Goal: Transaction & Acquisition: Purchase product/service

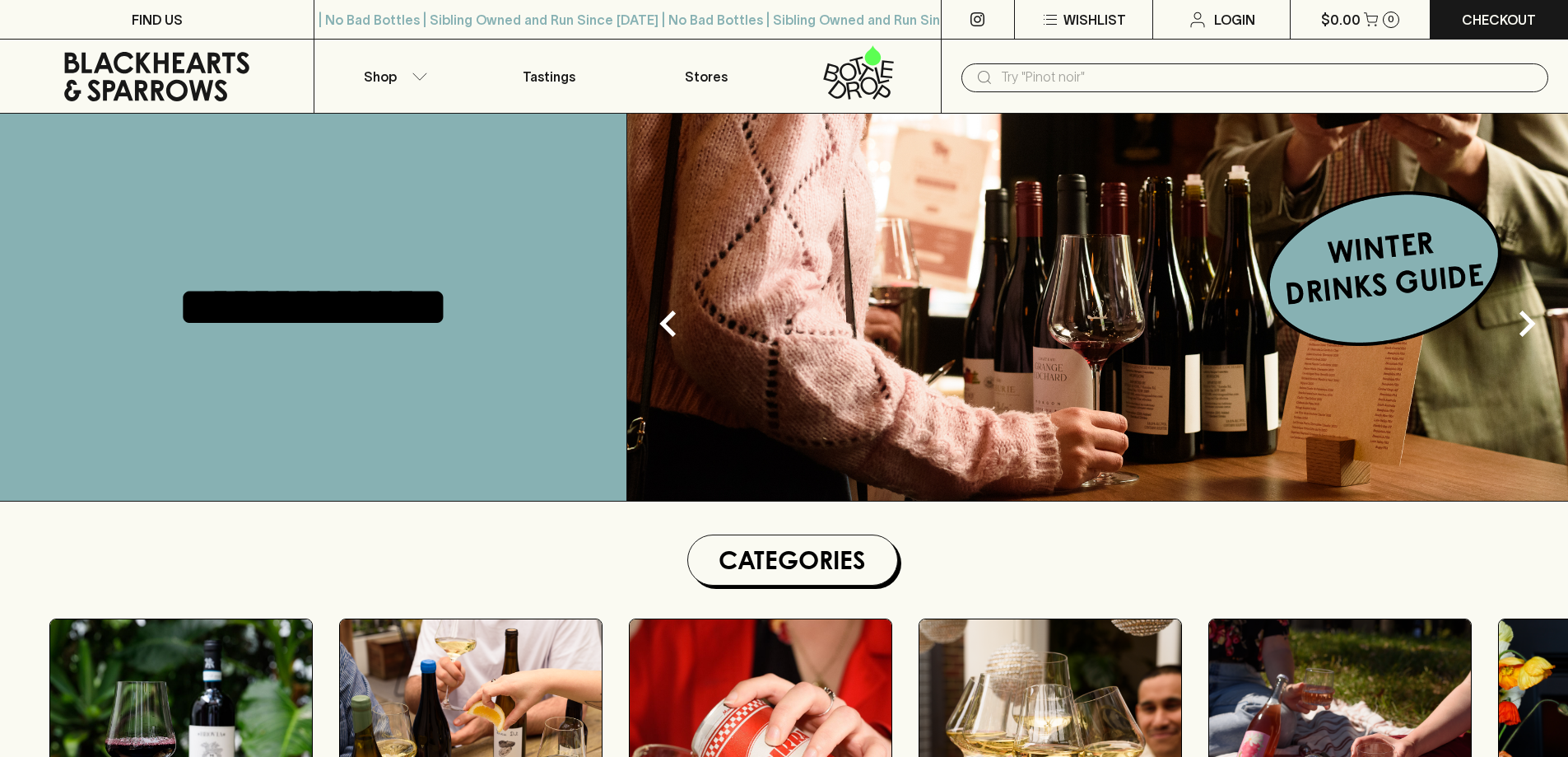
click at [1140, 80] on input "text" at bounding box center [1268, 77] width 534 height 26
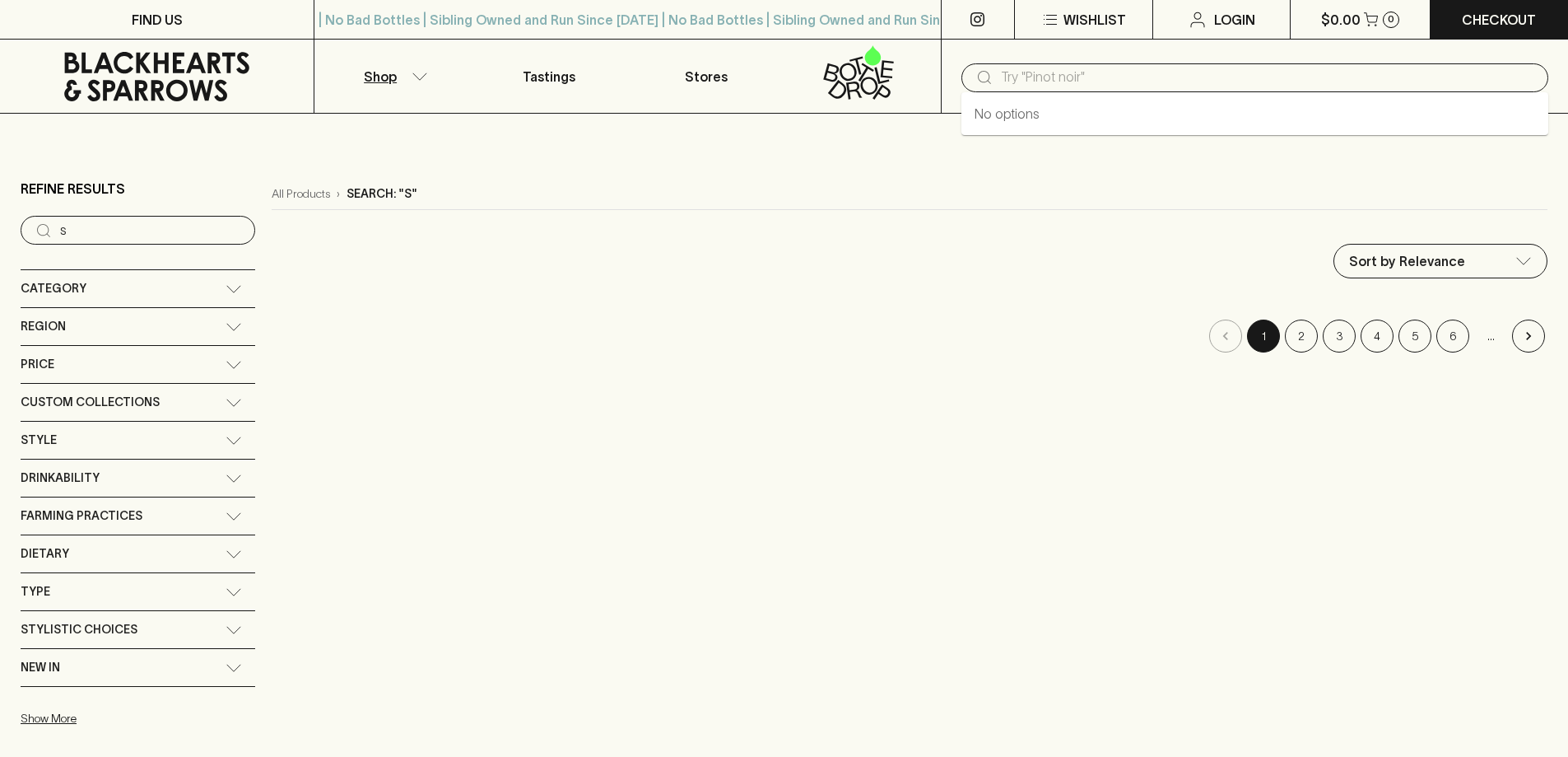
click at [1131, 78] on input "text" at bounding box center [1268, 77] width 534 height 26
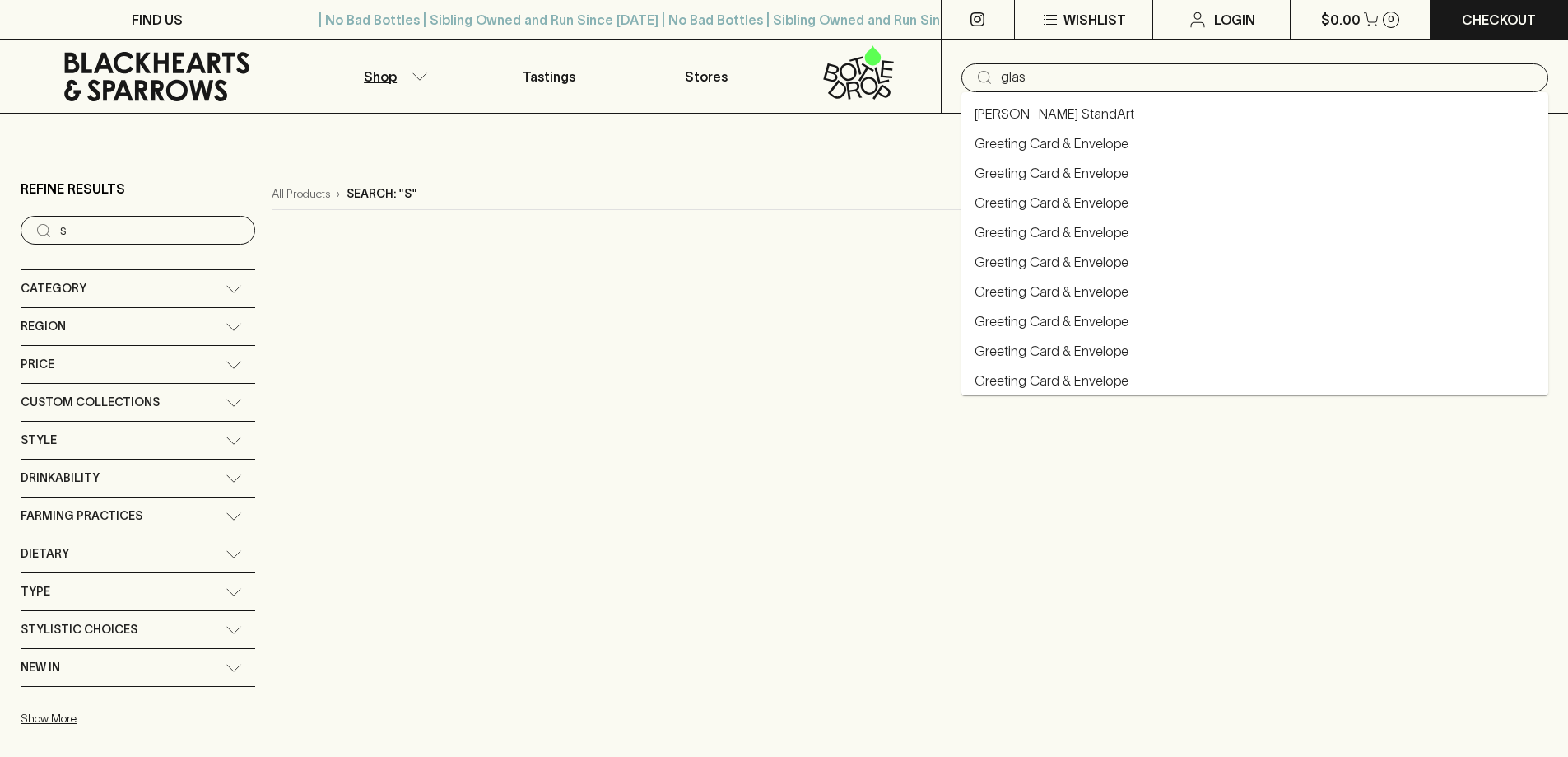
type input "glas"
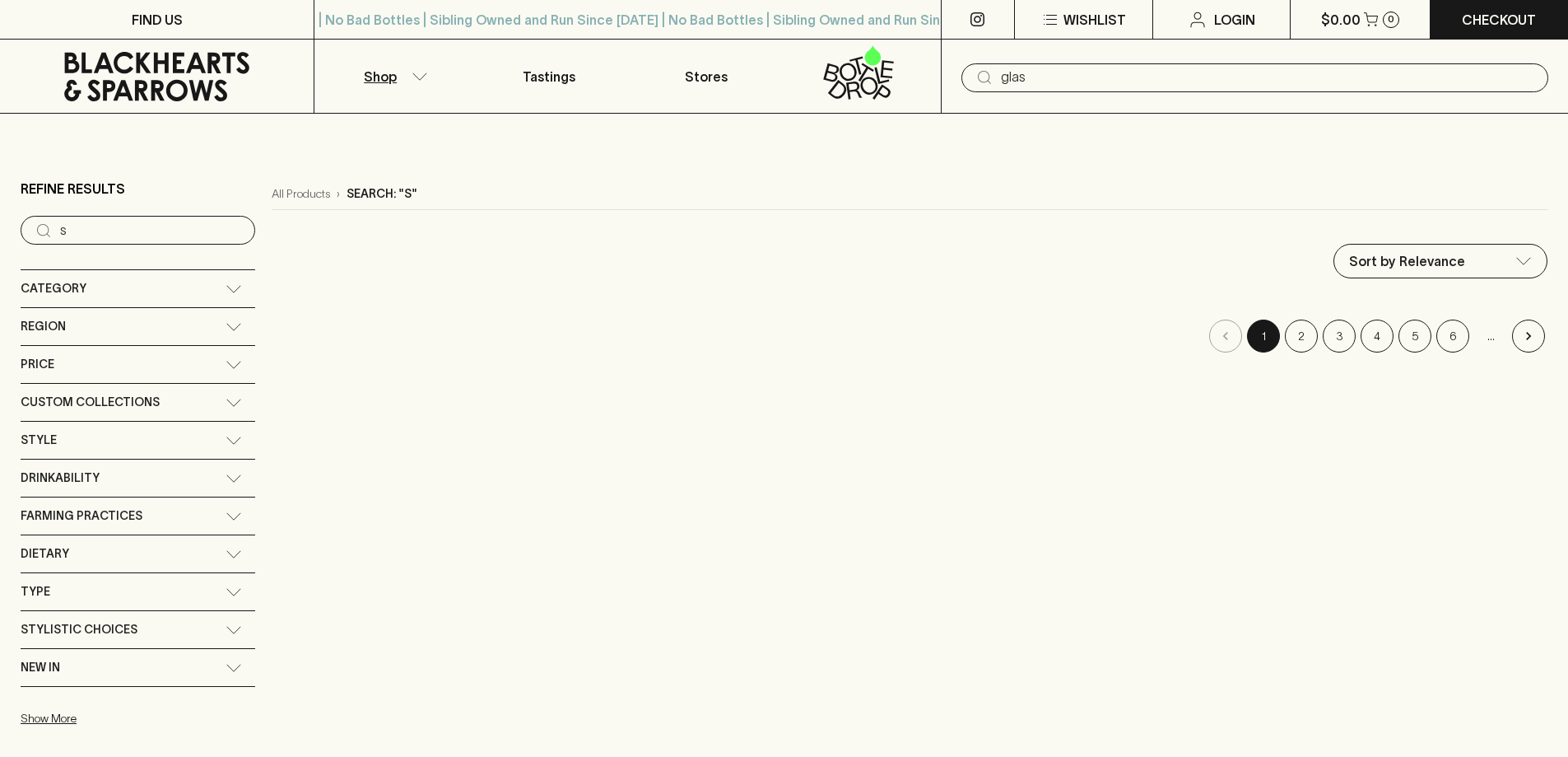
type input "glas"
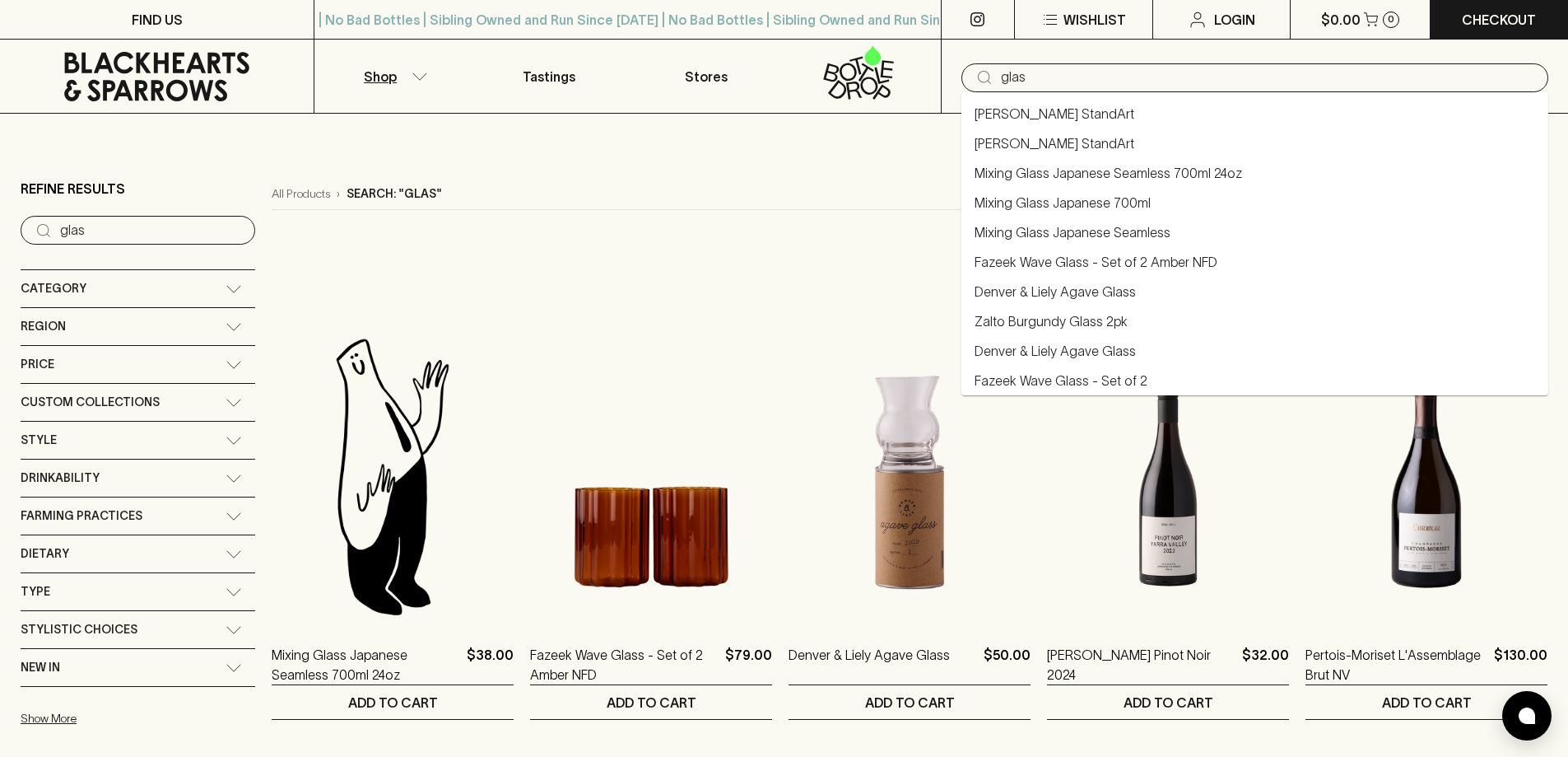
drag, startPoint x: 1088, startPoint y: 76, endPoint x: 946, endPoint y: 87, distance: 142.4
click at [946, 87] on div "​ glas" at bounding box center [1254, 76] width 627 height 74
type input "[PERSON_NAME]"
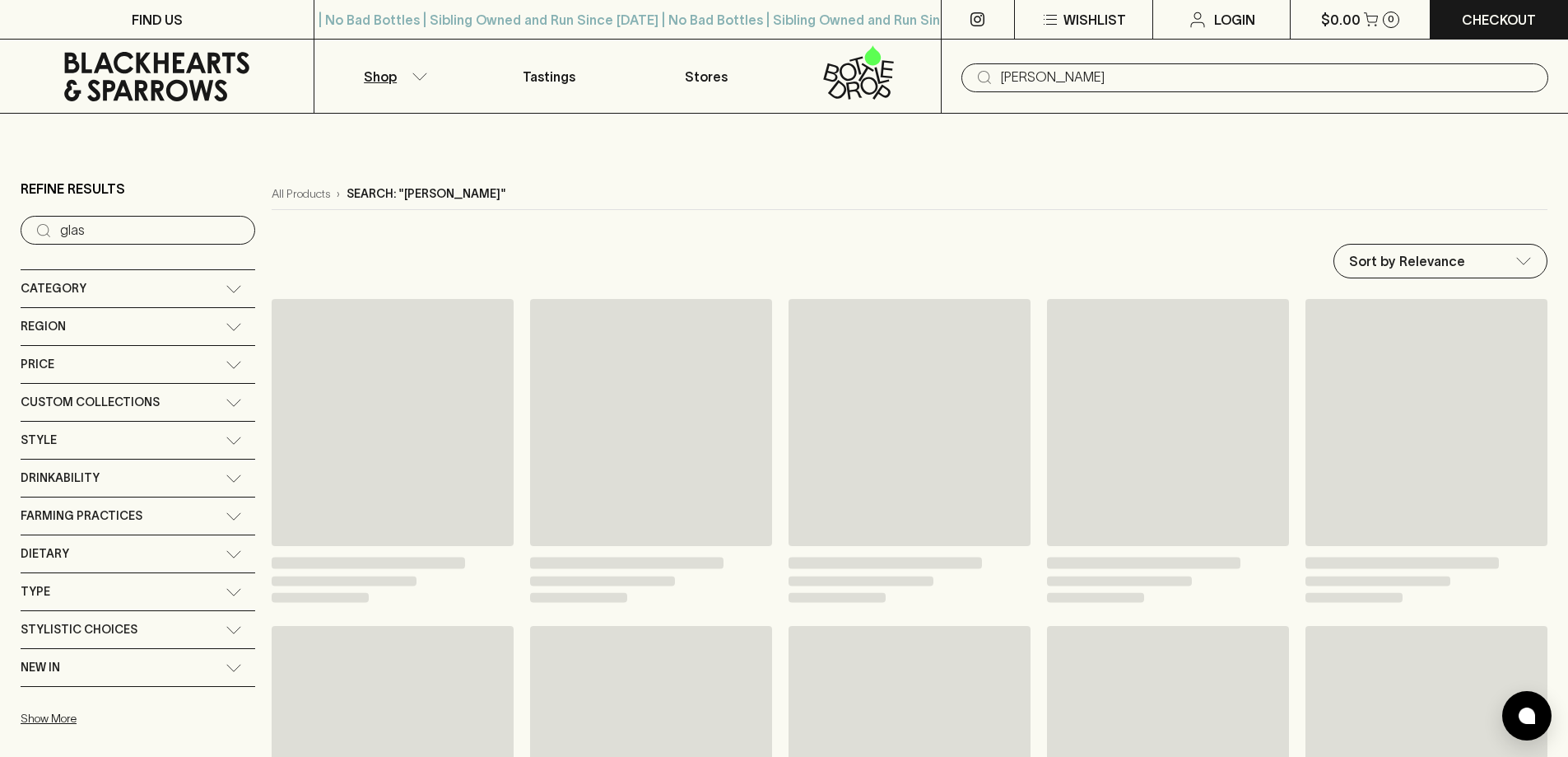
type input "[PERSON_NAME]"
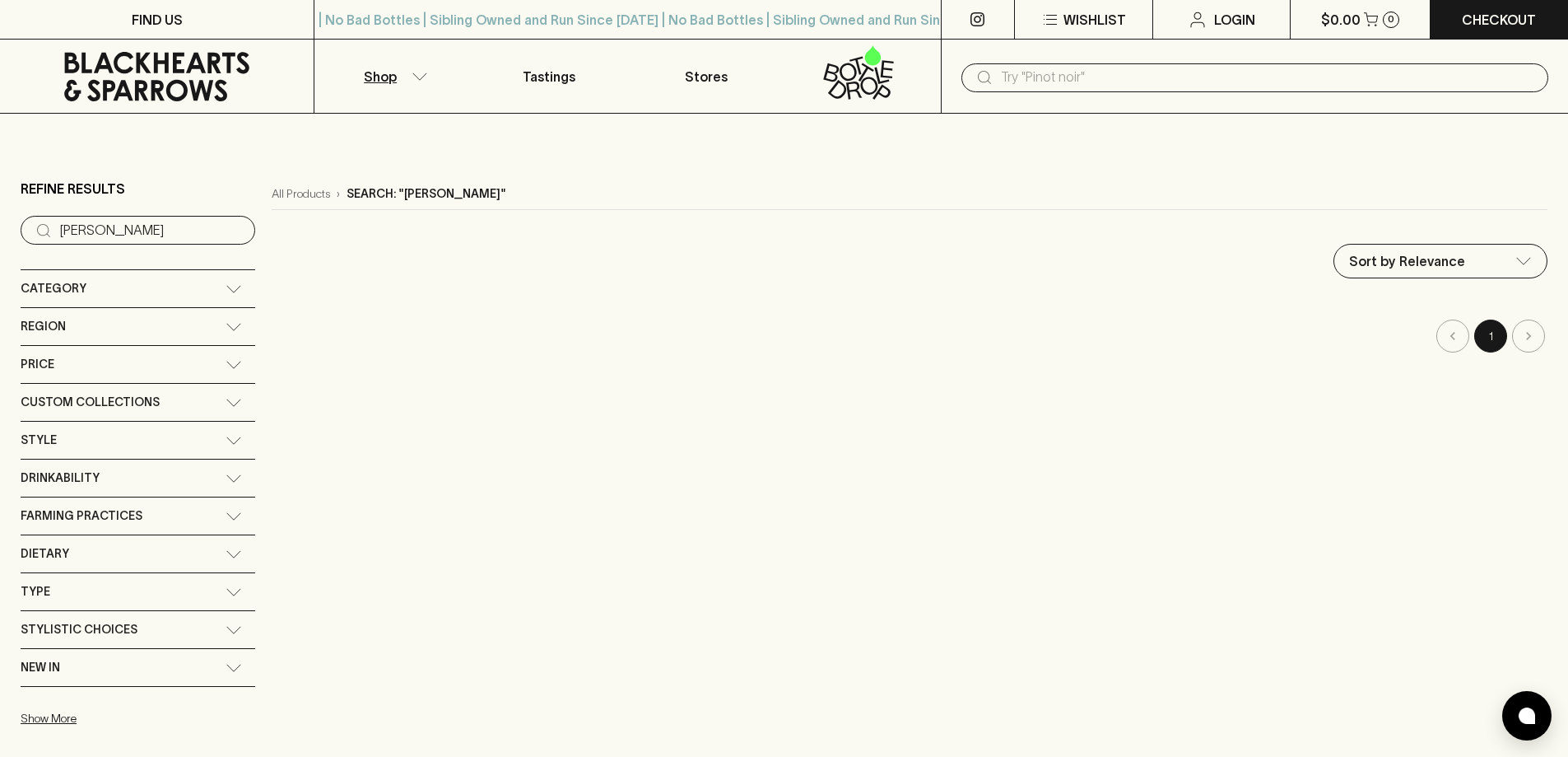
drag, startPoint x: 712, startPoint y: 278, endPoint x: 841, endPoint y: 482, distance: 241.4
click at [840, 484] on div "All Products › Search: "[PERSON_NAME]" Sort by Relevance default ​ 1" at bounding box center [909, 457] width 1276 height 557
click at [419, 86] on button "Shop" at bounding box center [392, 76] width 157 height 73
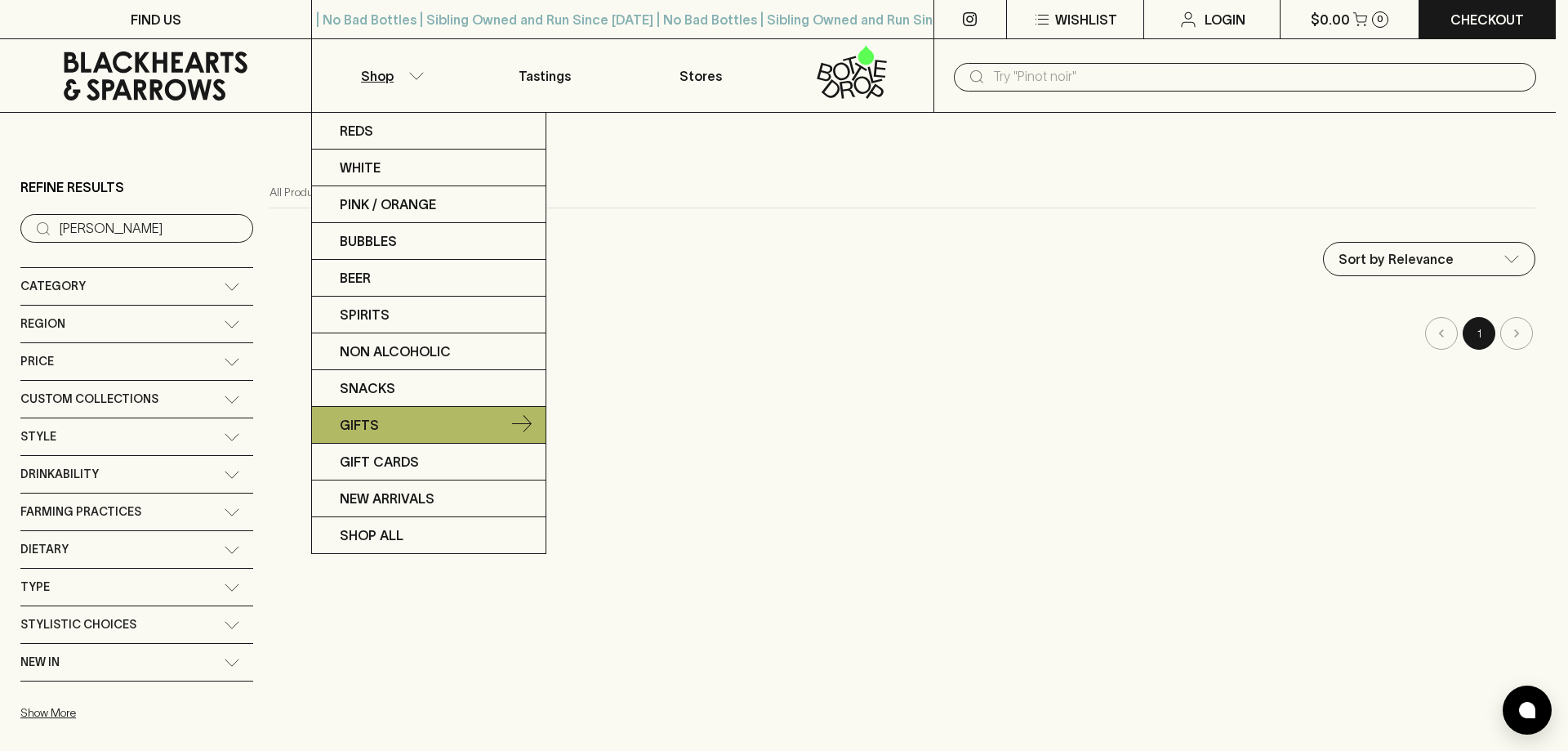
click at [383, 424] on link "Gifts" at bounding box center [429, 426] width 234 height 37
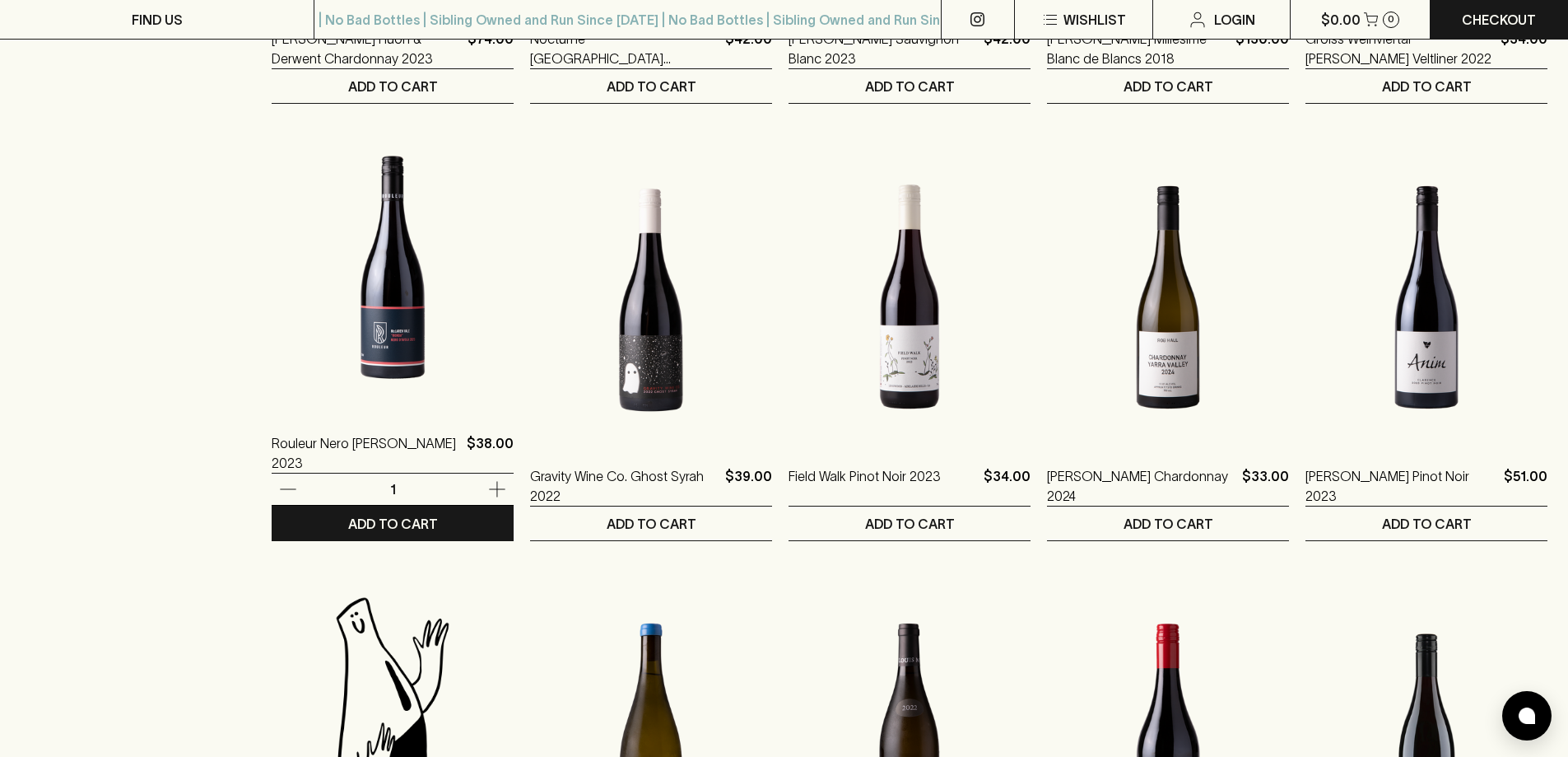
scroll to position [1400, 0]
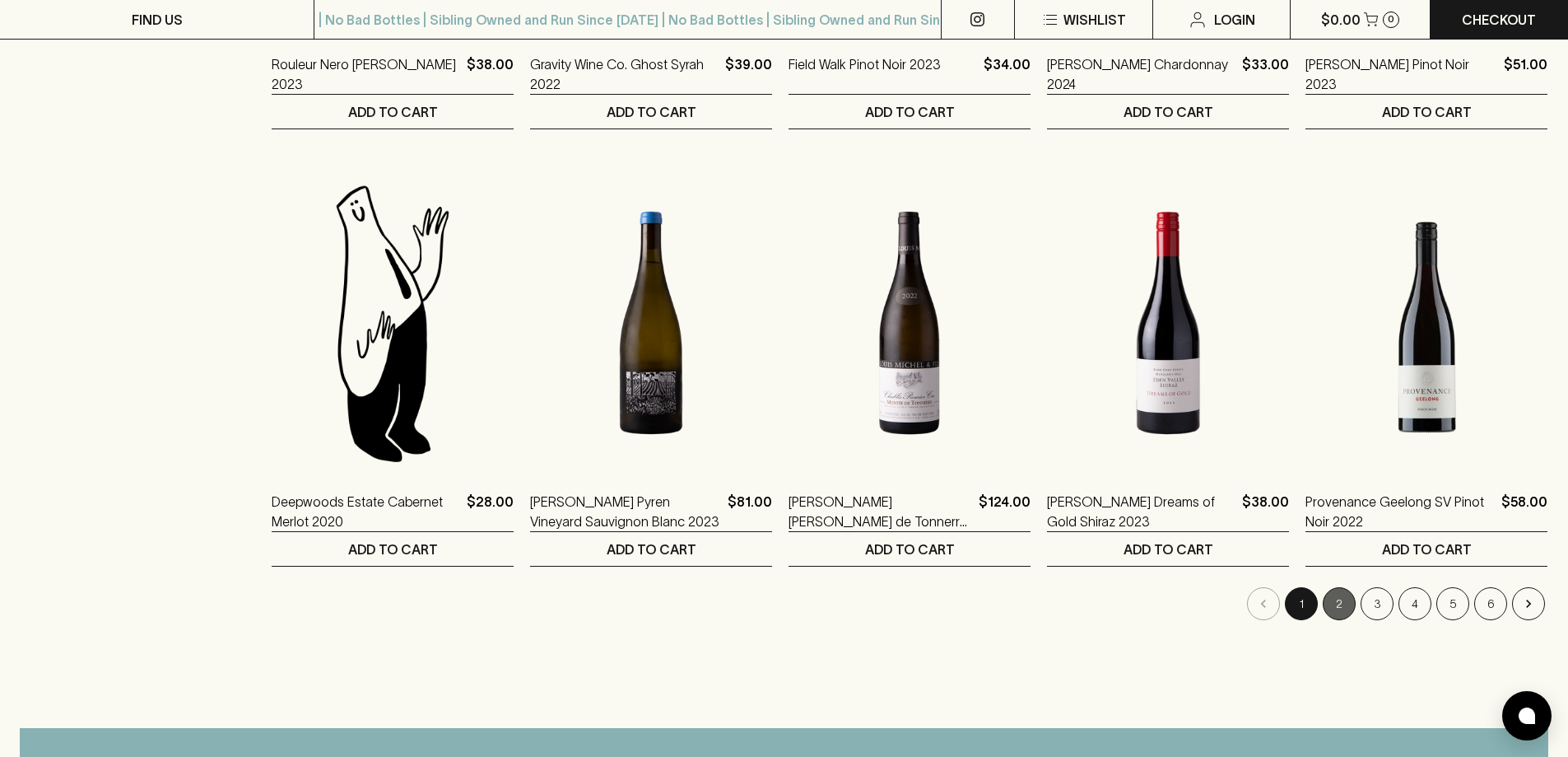
click at [1337, 610] on button "2" at bounding box center [1339, 603] width 33 height 33
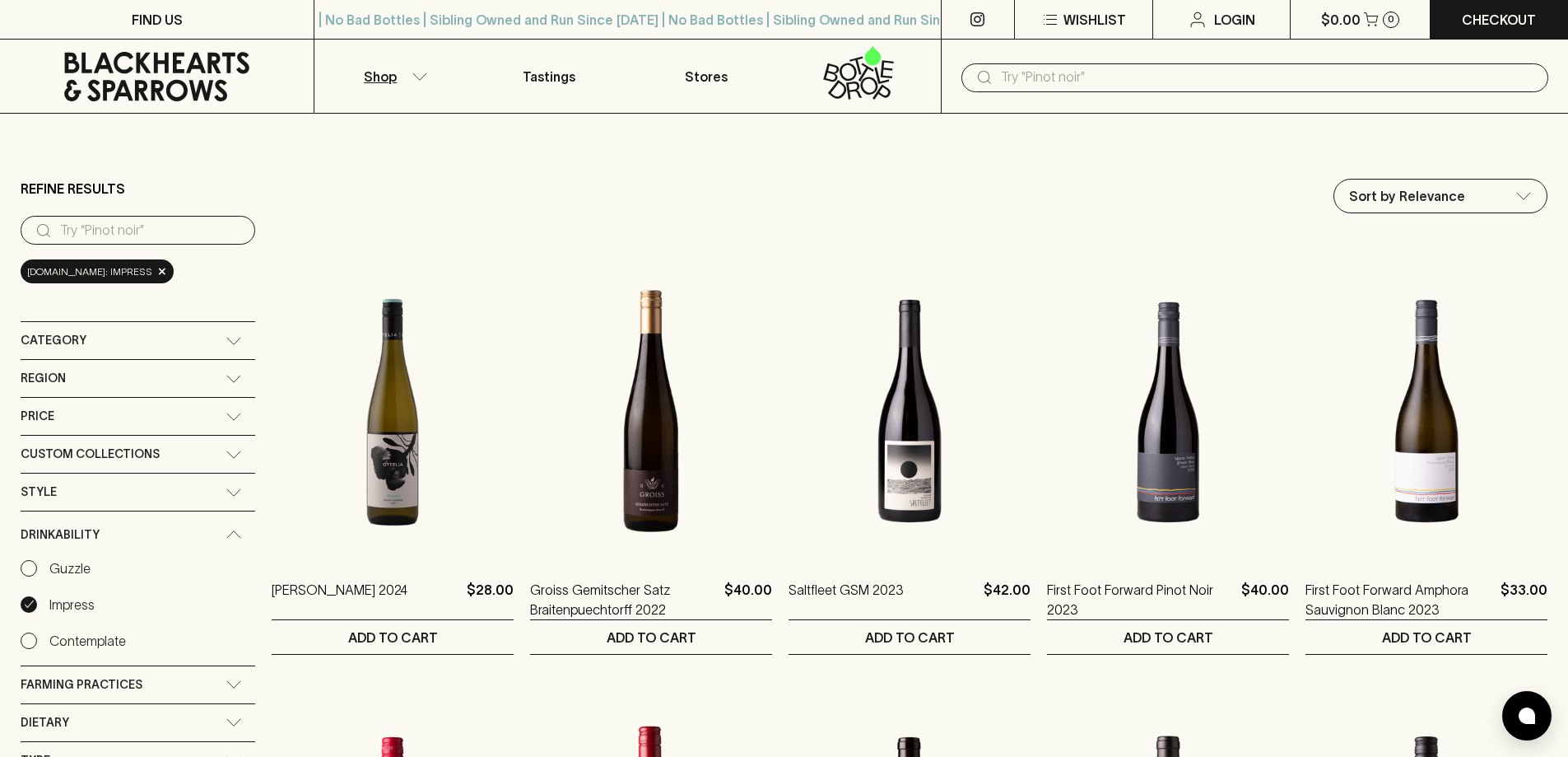
click at [212, 329] on div "Category" at bounding box center [137, 341] width 235 height 37
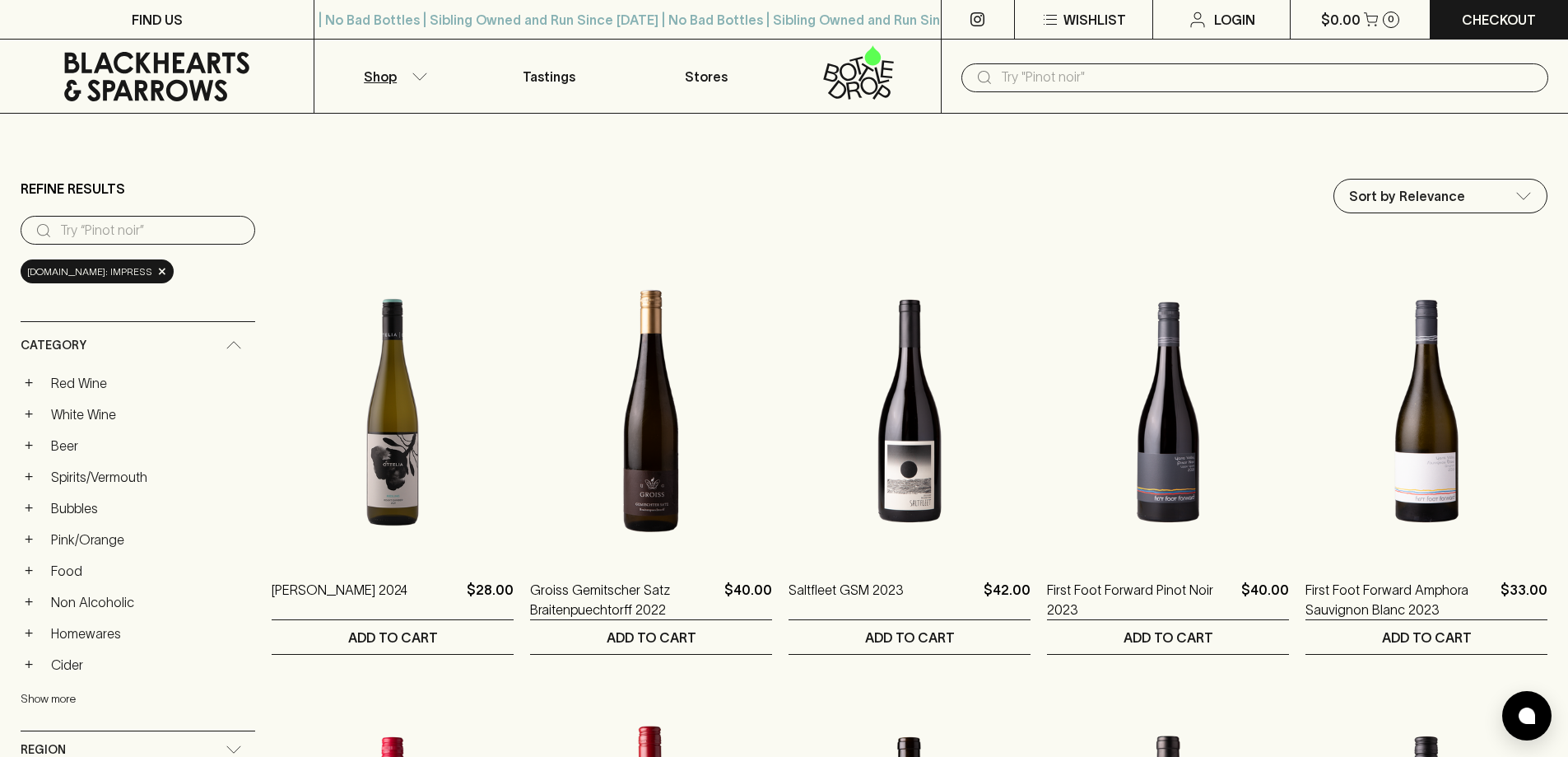
click at [51, 703] on button "Show more" at bounding box center [128, 699] width 215 height 34
click at [106, 641] on link "Homewares" at bounding box center [149, 632] width 212 height 28
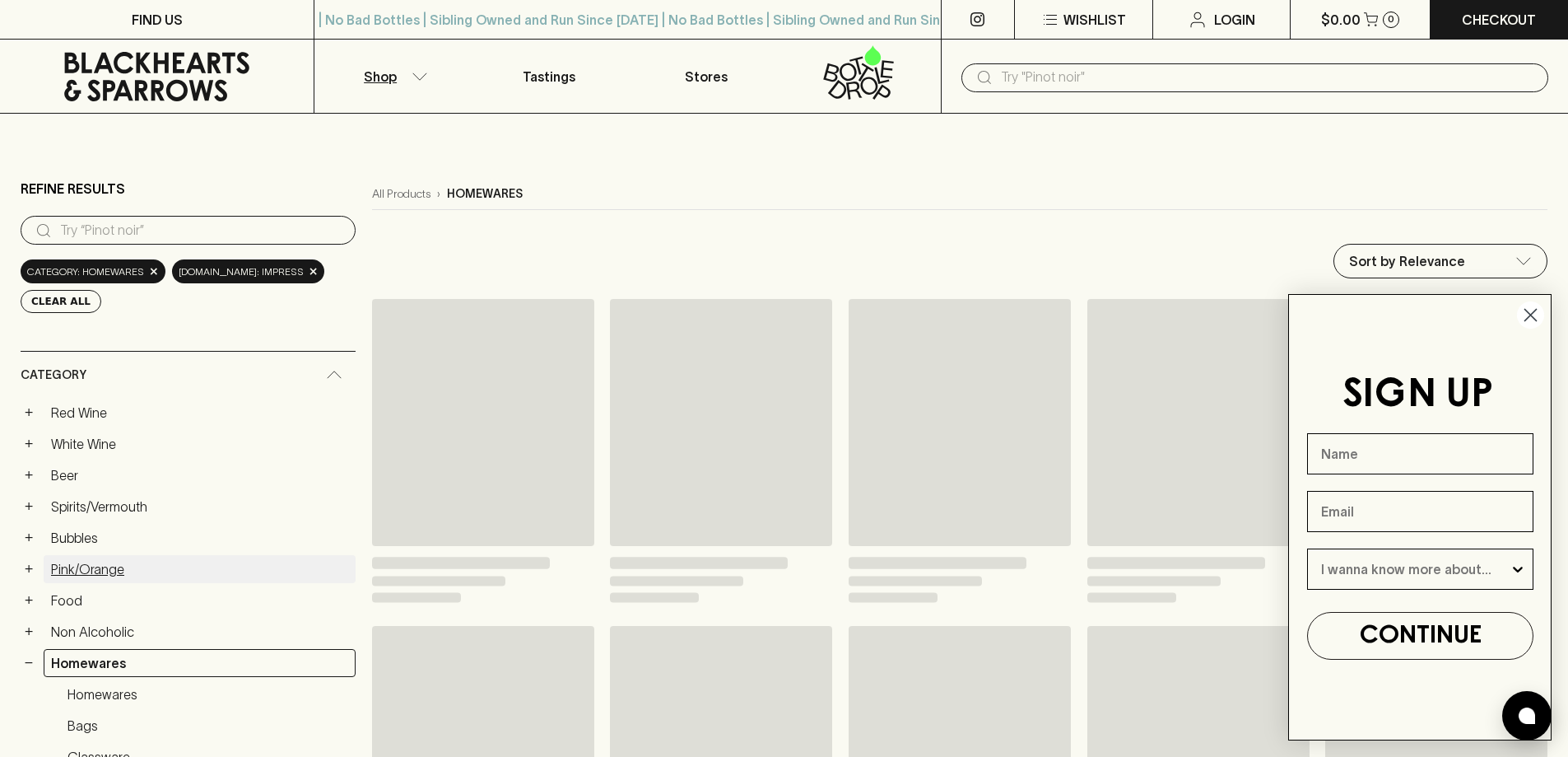
scroll to position [164, 0]
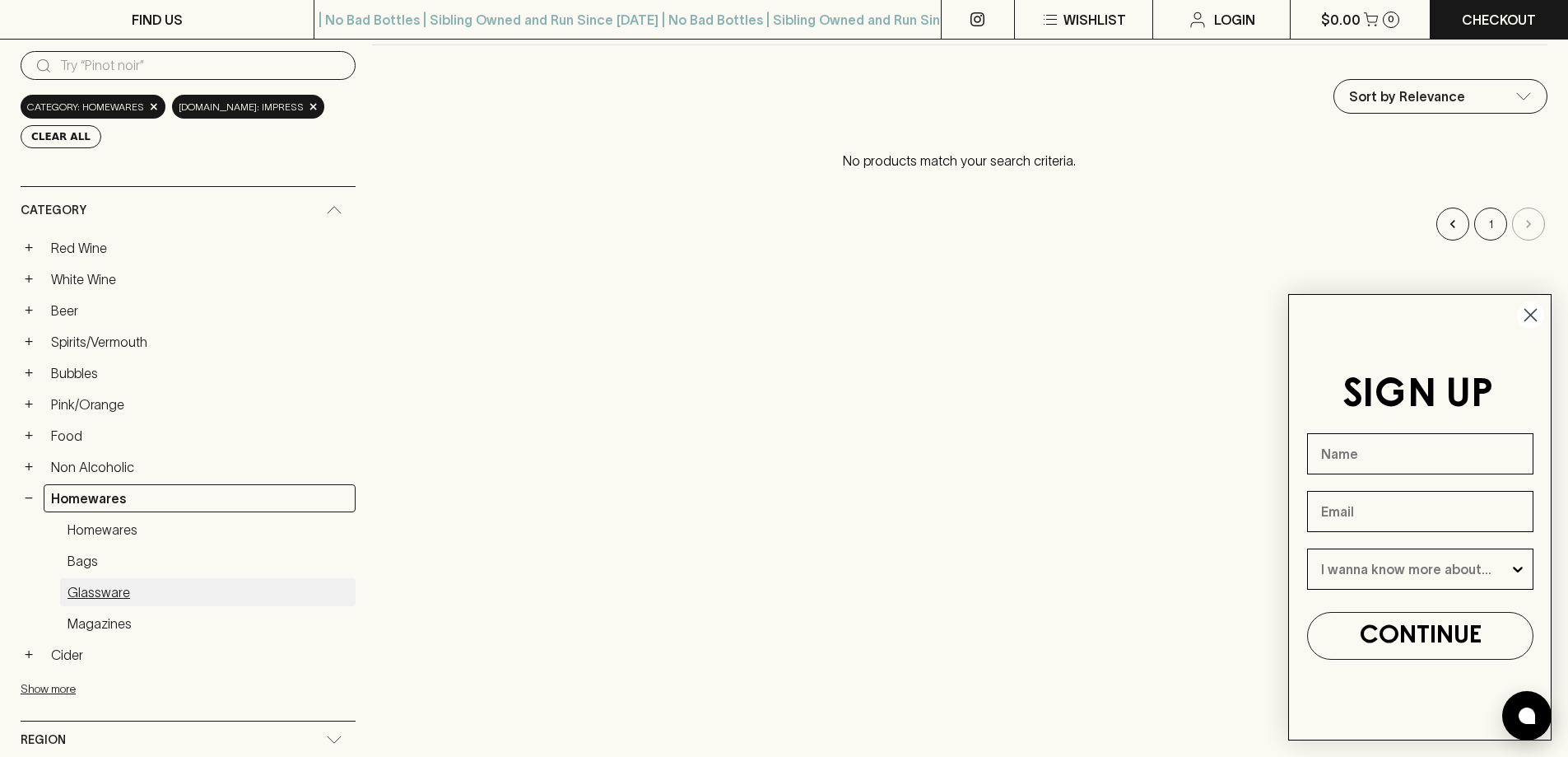
click at [119, 599] on link "Glassware" at bounding box center [208, 592] width 296 height 28
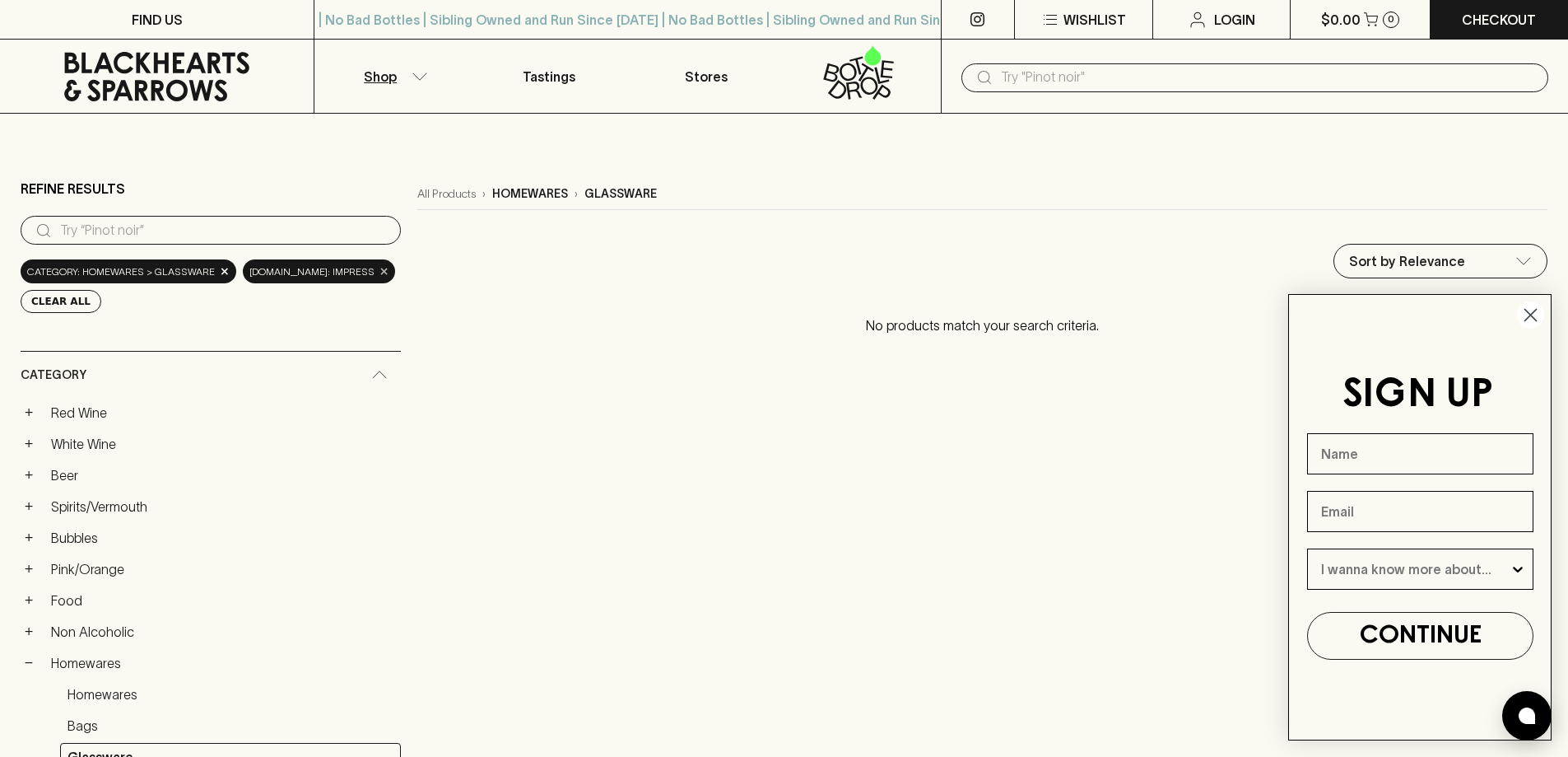
click at [380, 280] on span "×" at bounding box center [385, 271] width 10 height 17
